Goal: Information Seeking & Learning: Learn about a topic

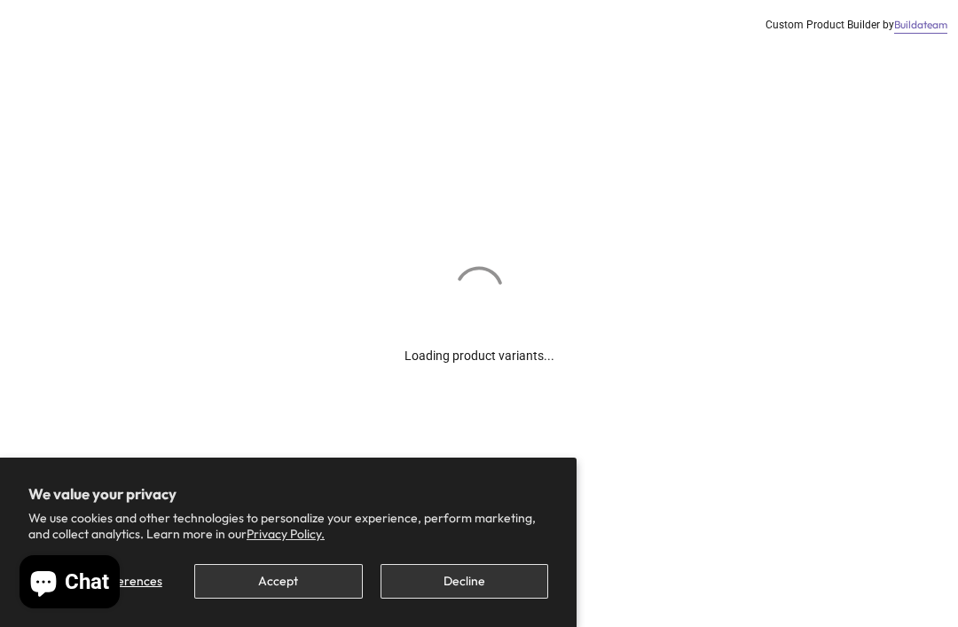
click at [304, 579] on button "Accept" at bounding box center [278, 581] width 168 height 35
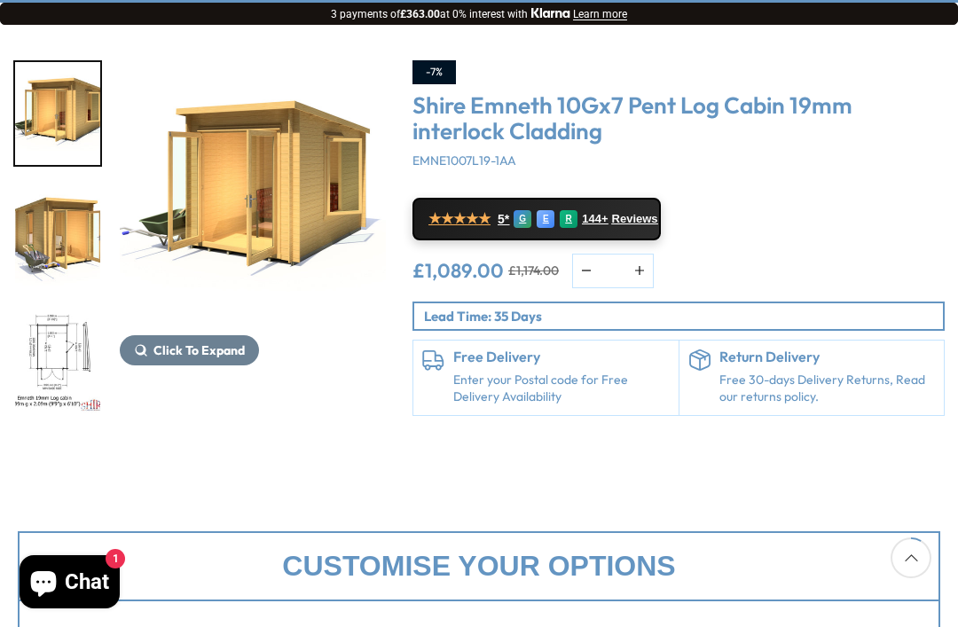
scroll to position [218, 0]
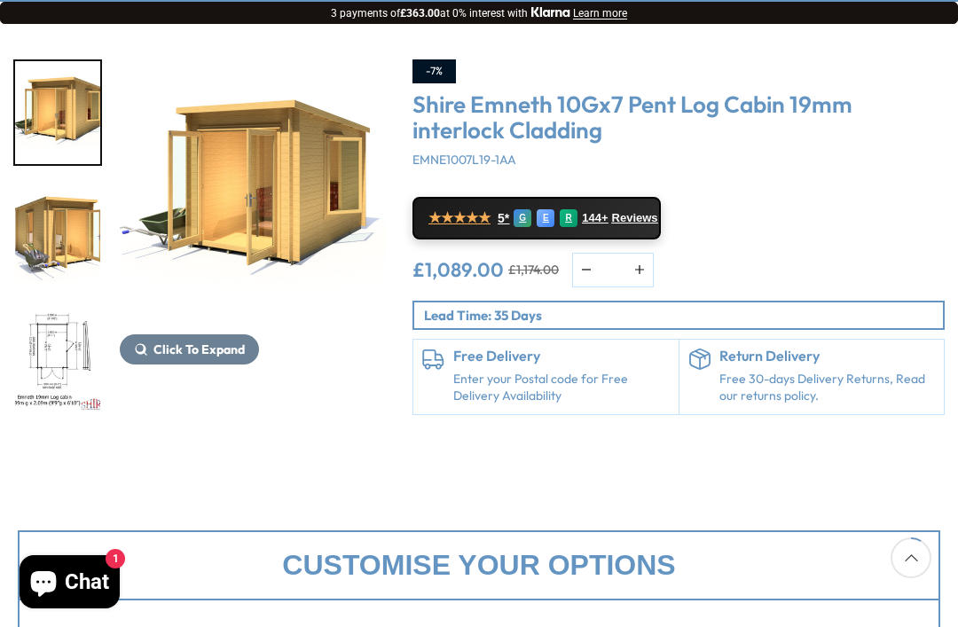
click at [205, 357] on span "Click To Expand" at bounding box center [199, 350] width 91 height 16
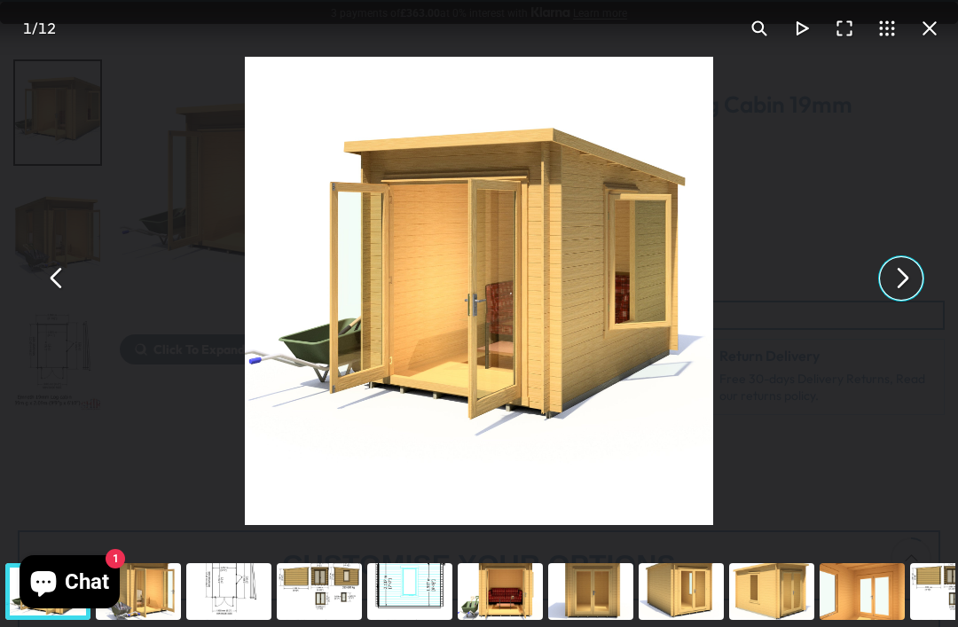
click at [884, 300] on button "You can close this modal content with the ESC key" at bounding box center [901, 278] width 43 height 43
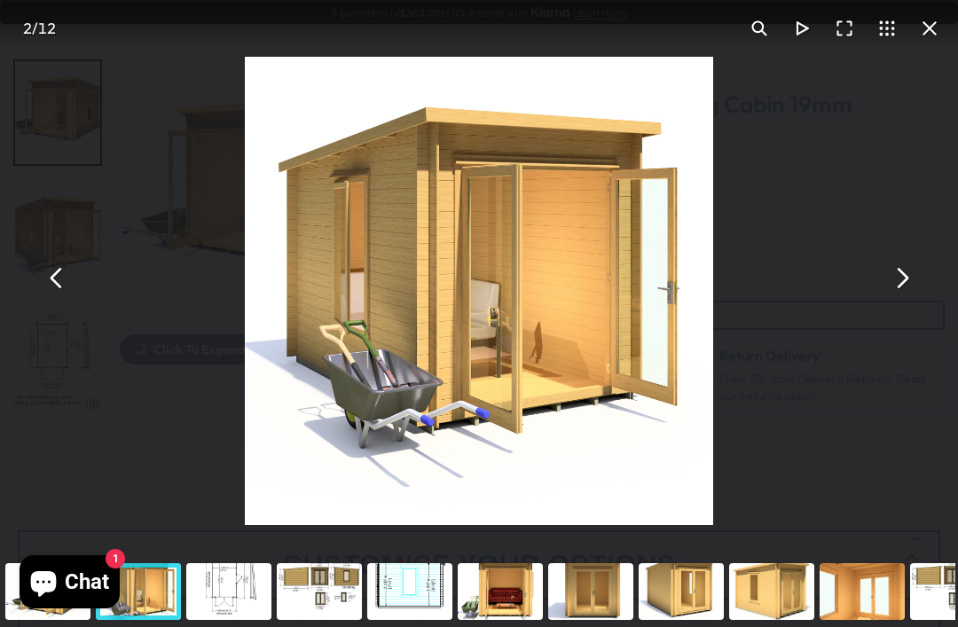
click at [898, 300] on button "You can close this modal content with the ESC key" at bounding box center [901, 278] width 43 height 43
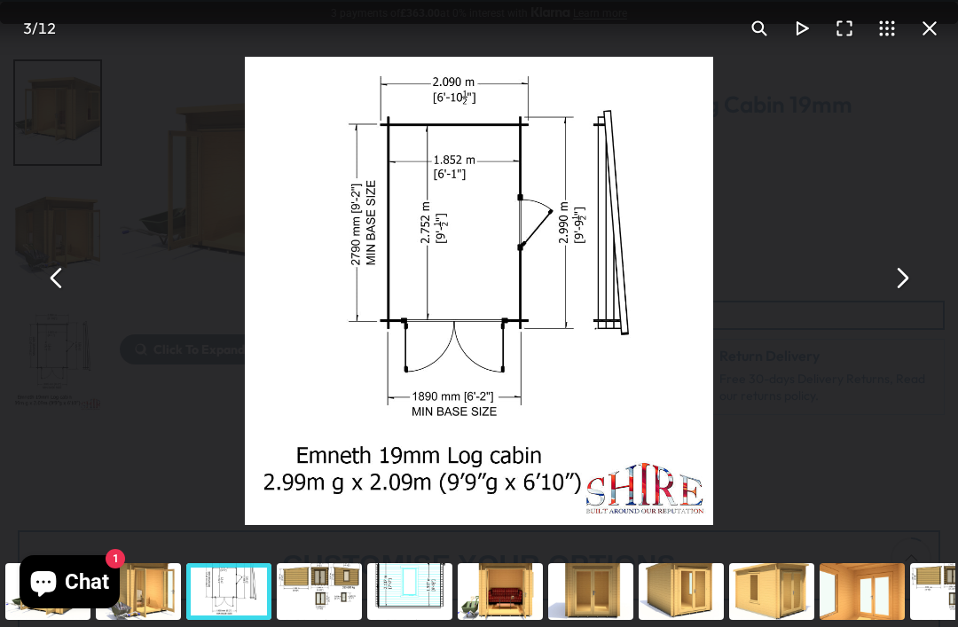
click at [895, 300] on button "You can close this modal content with the ESC key" at bounding box center [901, 278] width 43 height 43
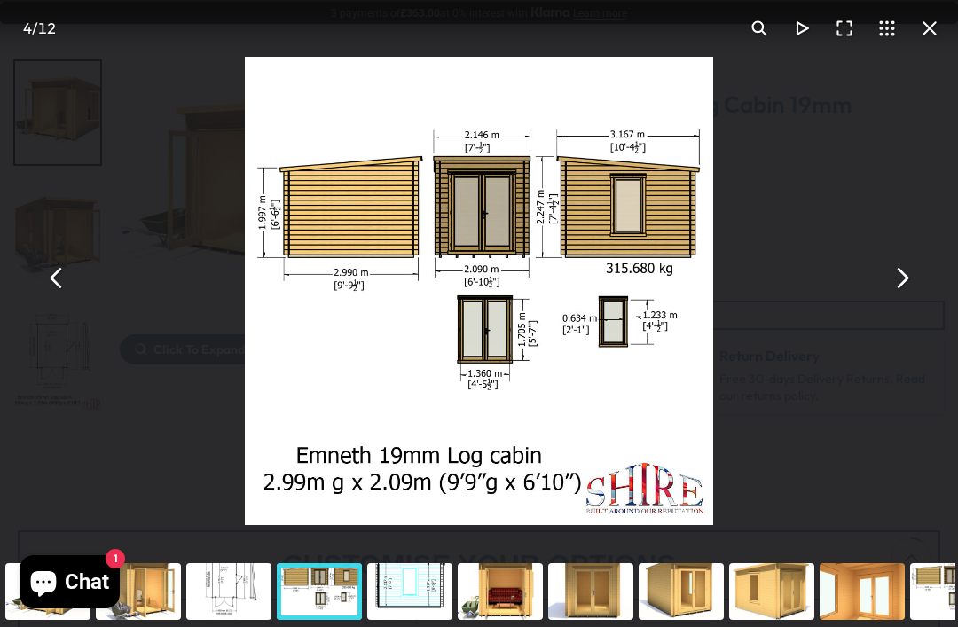
click at [933, 39] on button "You can close this modal content with the ESC key" at bounding box center [930, 28] width 43 height 43
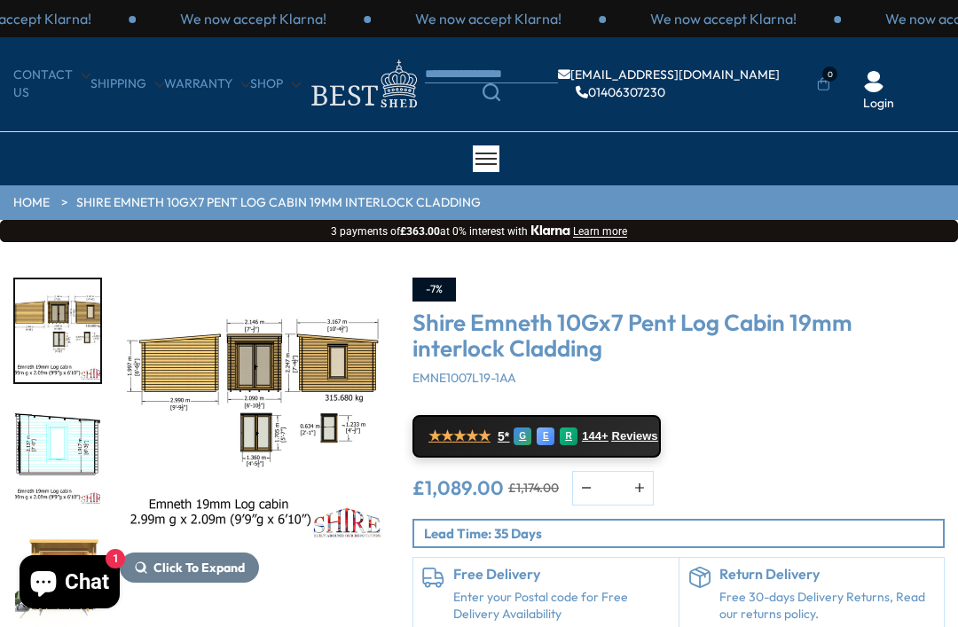
scroll to position [275, 0]
